Goal: Transaction & Acquisition: Purchase product/service

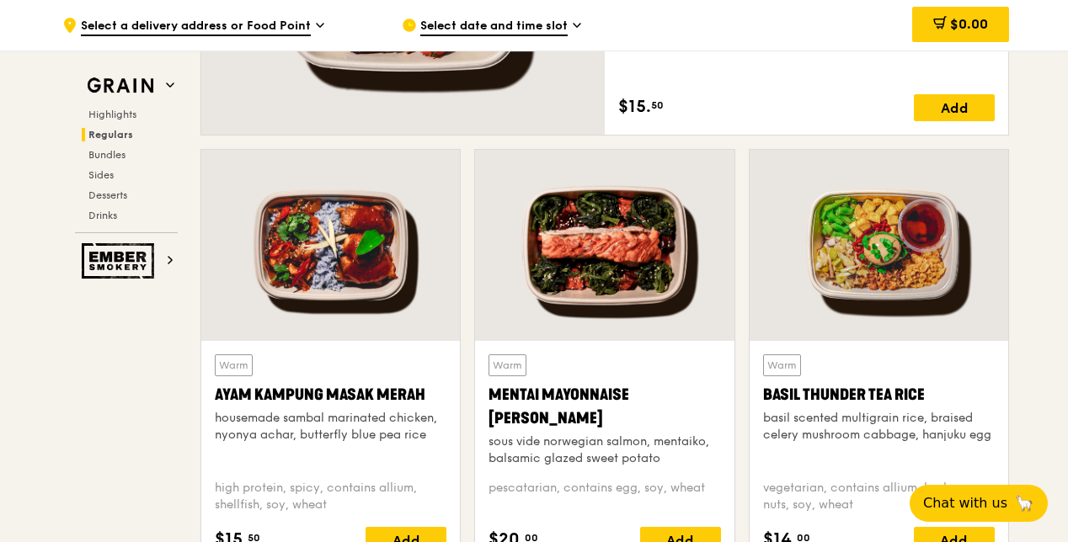
scroll to position [1432, 0]
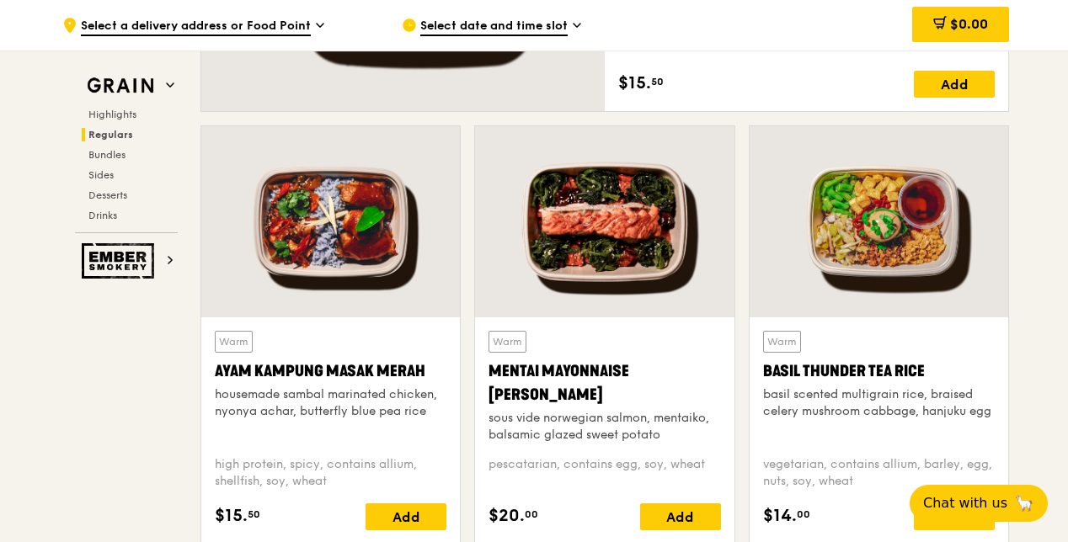
click at [317, 212] on div at bounding box center [330, 221] width 259 height 191
click at [927, 268] on div at bounding box center [879, 221] width 259 height 191
click at [927, 323] on div "Warm Basil Thunder Tea [PERSON_NAME] scented multigrain rice, braised celery mu…" at bounding box center [879, 431] width 259 height 227
click at [908, 270] on div at bounding box center [879, 221] width 259 height 191
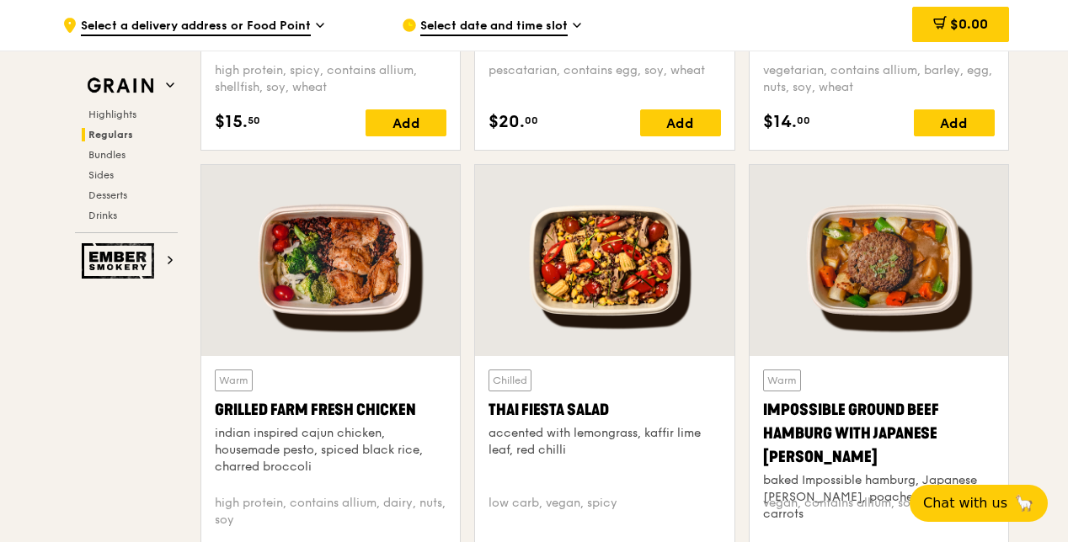
scroll to position [1853, 0]
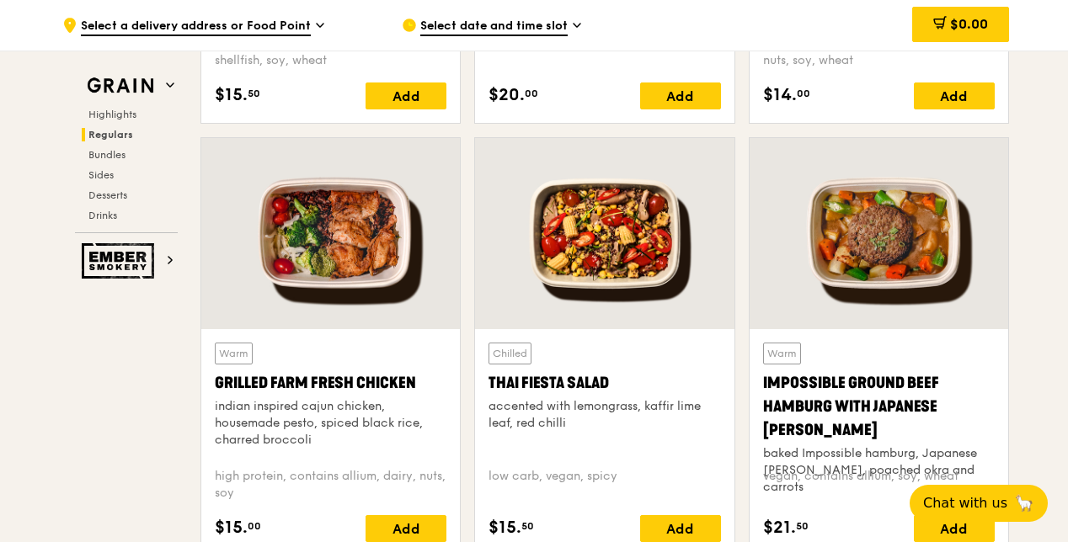
click at [605, 264] on div at bounding box center [604, 233] width 259 height 191
click at [405, 254] on div at bounding box center [330, 233] width 259 height 191
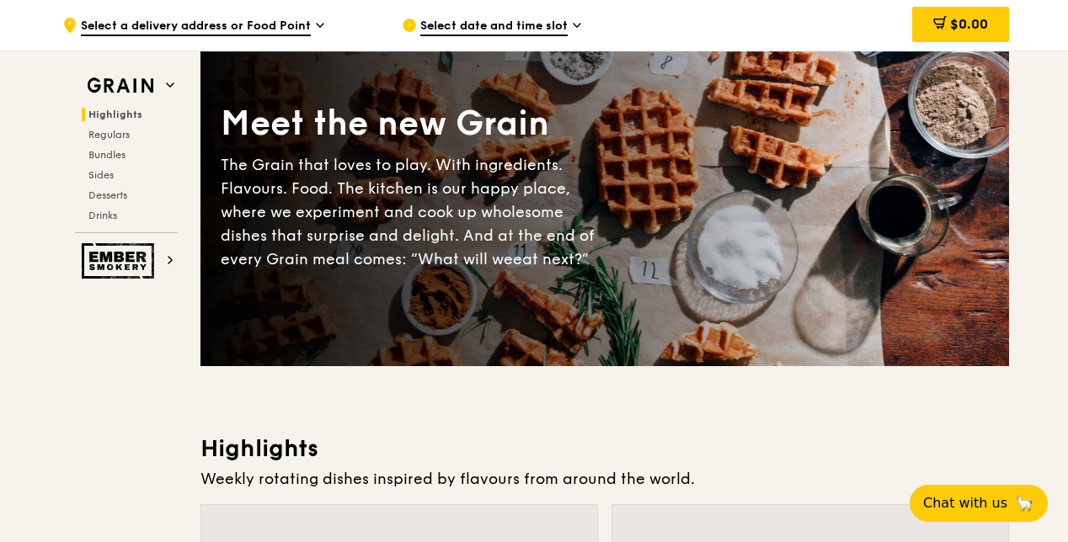
scroll to position [505, 0]
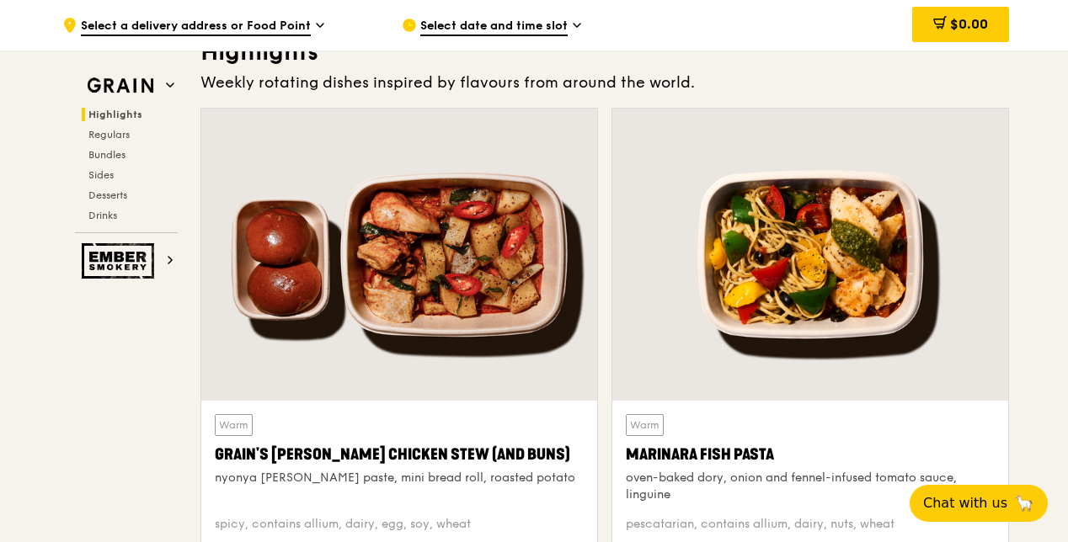
click at [479, 330] on div at bounding box center [399, 255] width 396 height 292
click at [895, 310] on div at bounding box center [810, 255] width 396 height 292
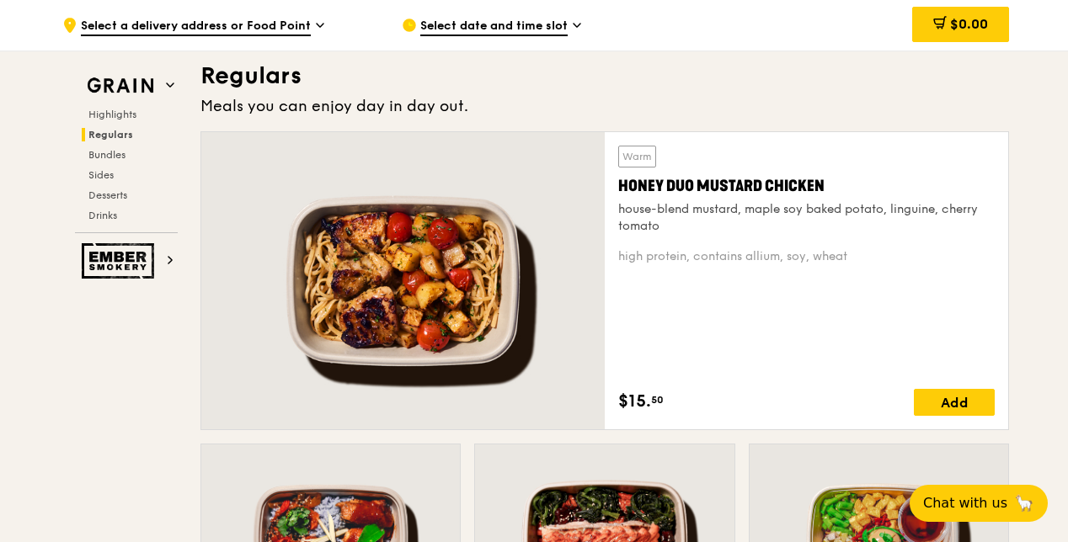
scroll to position [1148, 0]
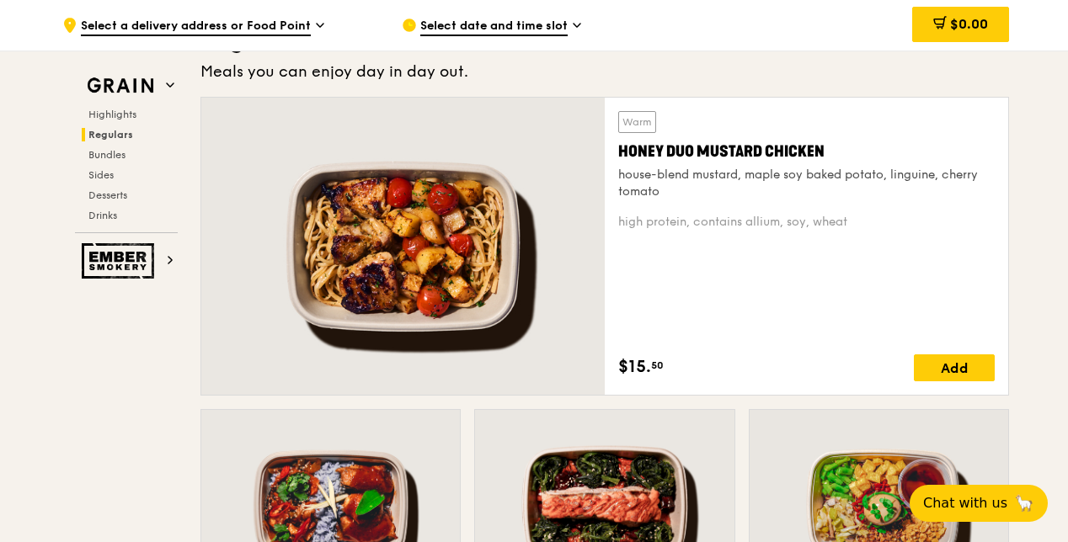
click at [622, 235] on div "Warm Honey Duo Mustard Chicken house-blend mustard, maple soy baked potato, lin…" at bounding box center [806, 246] width 376 height 270
click at [463, 241] on div at bounding box center [402, 246] width 403 height 297
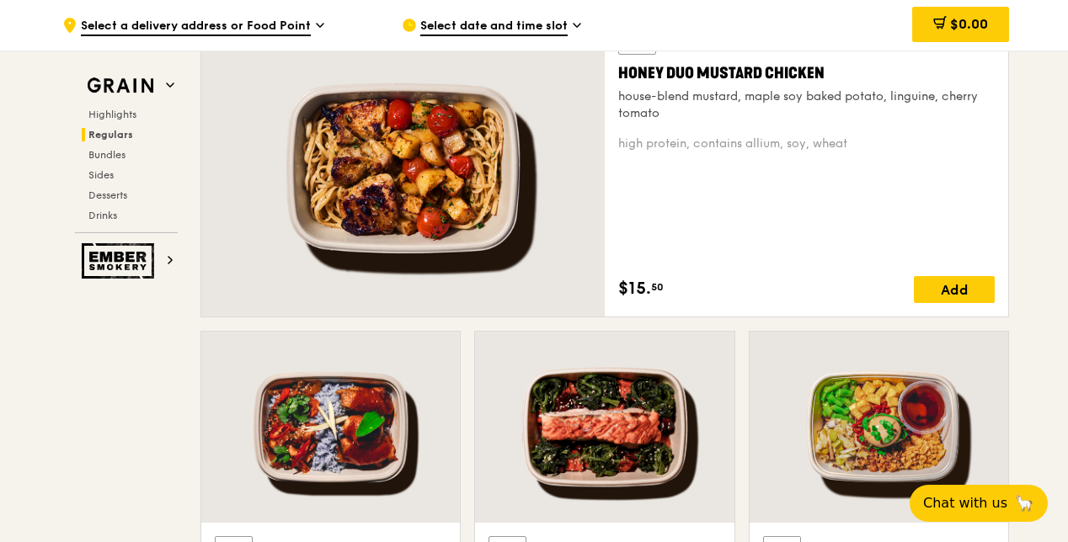
scroll to position [1232, 0]
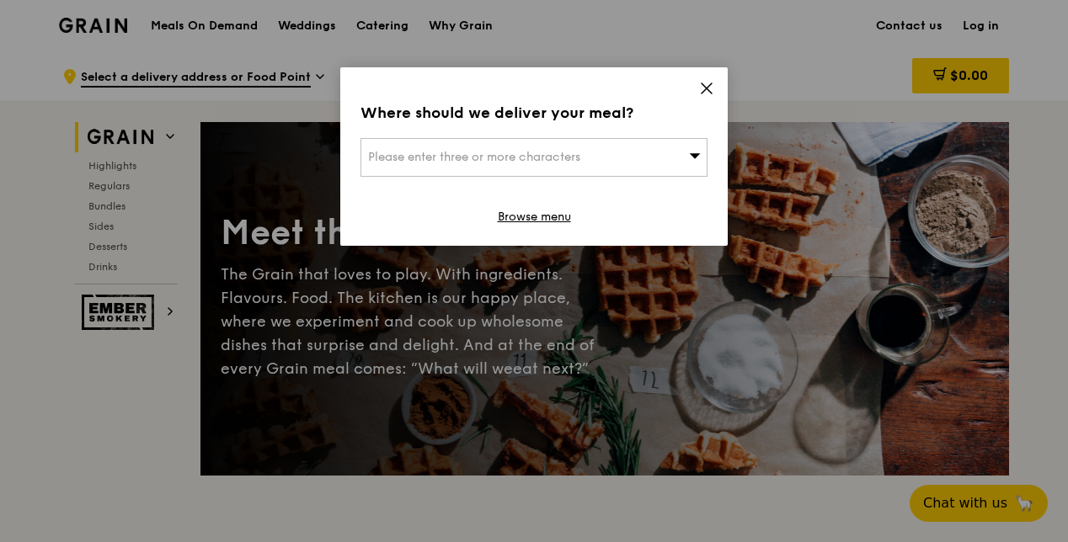
click at [707, 84] on icon at bounding box center [706, 88] width 15 height 15
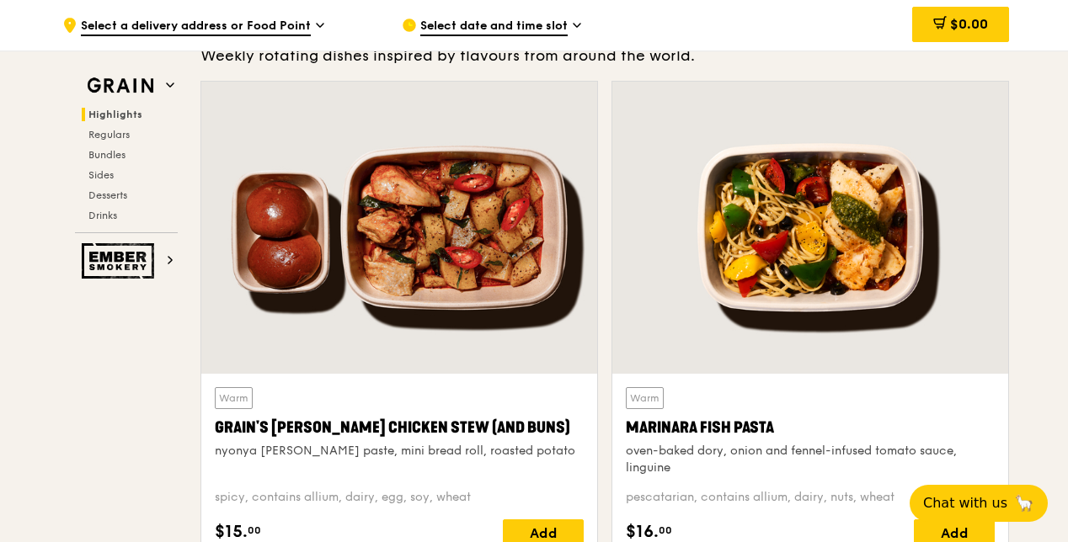
scroll to position [674, 0]
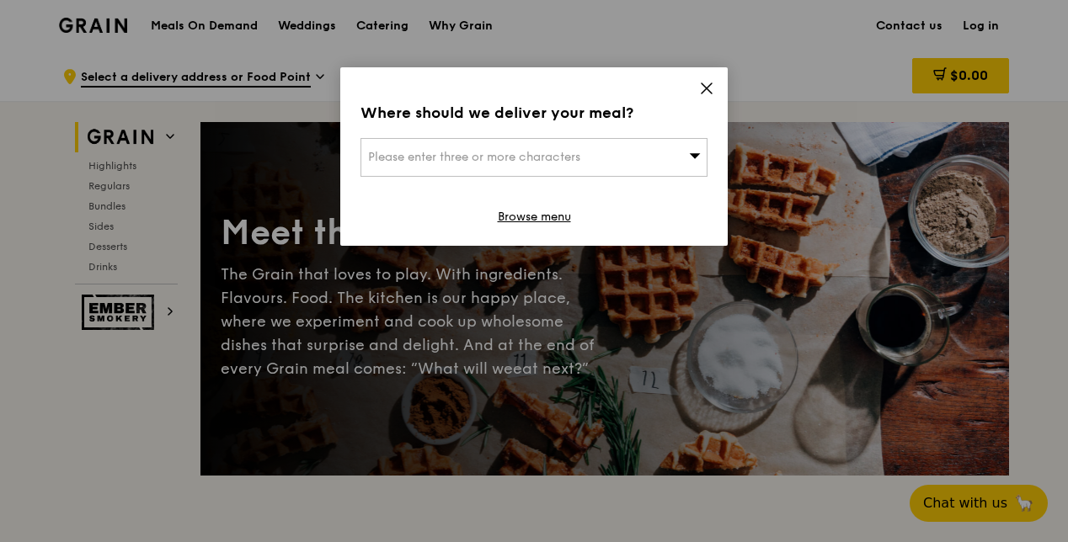
click at [701, 92] on icon at bounding box center [706, 88] width 15 height 15
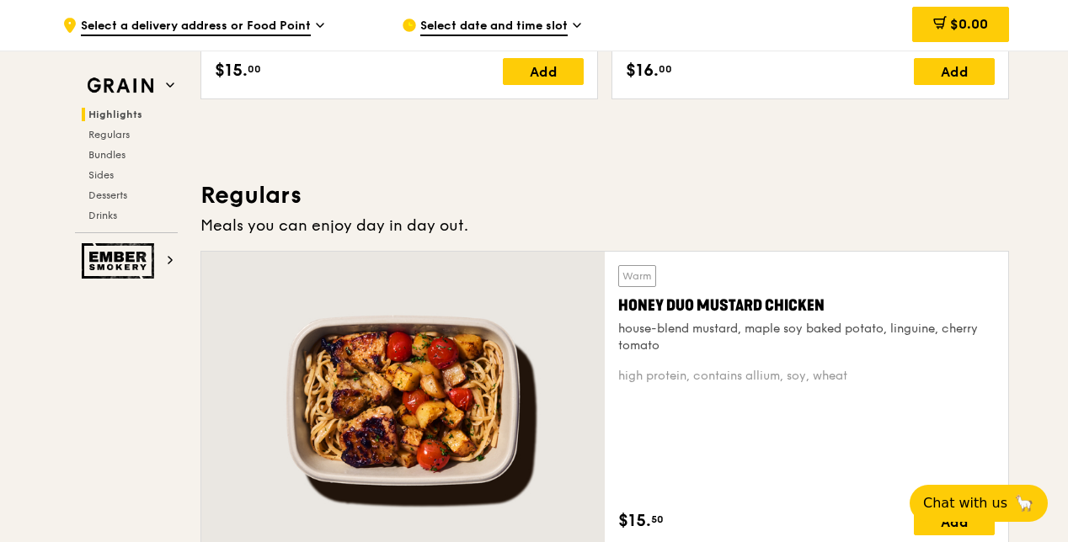
scroll to position [1162, 0]
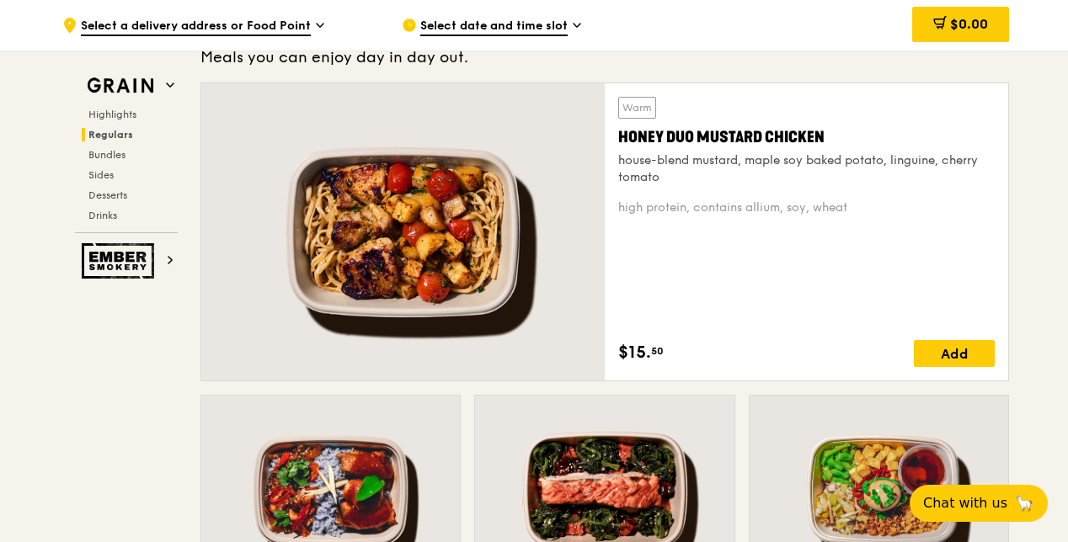
click at [463, 211] on div at bounding box center [402, 231] width 403 height 297
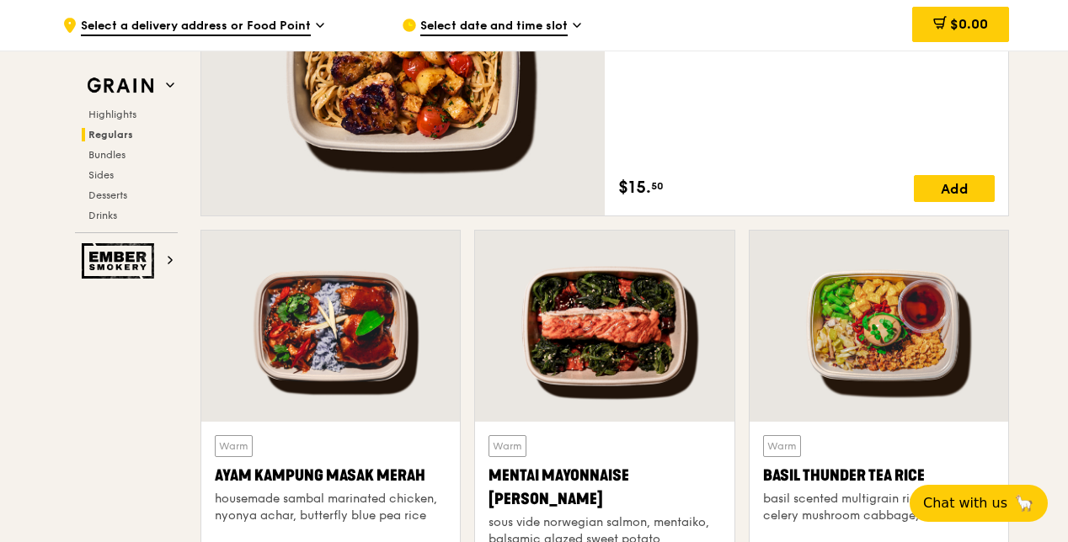
scroll to position [1499, 0]
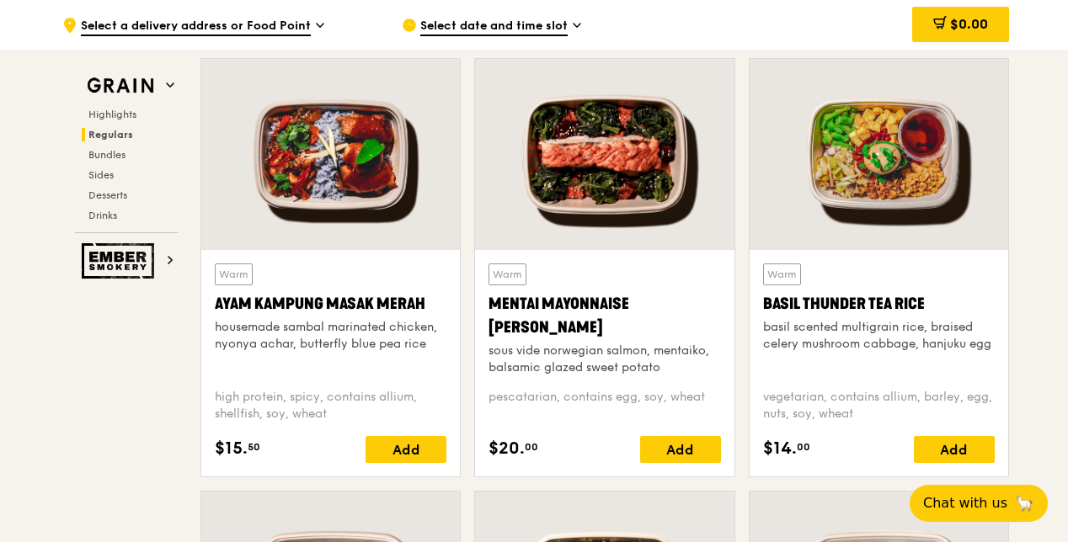
click at [288, 135] on div at bounding box center [330, 154] width 259 height 191
click at [623, 128] on div at bounding box center [604, 154] width 259 height 191
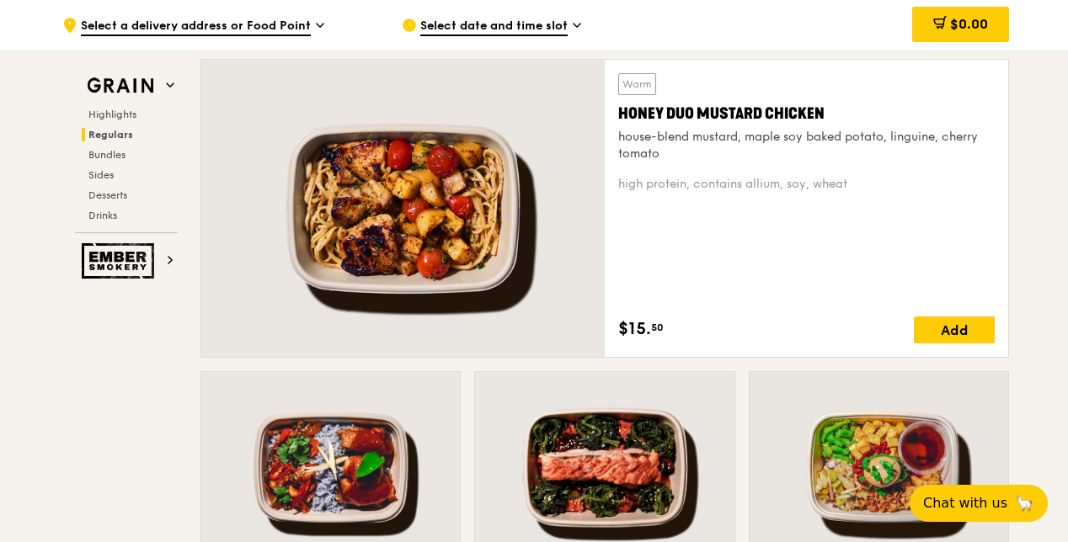
scroll to position [1162, 0]
